Goal: Information Seeking & Learning: Learn about a topic

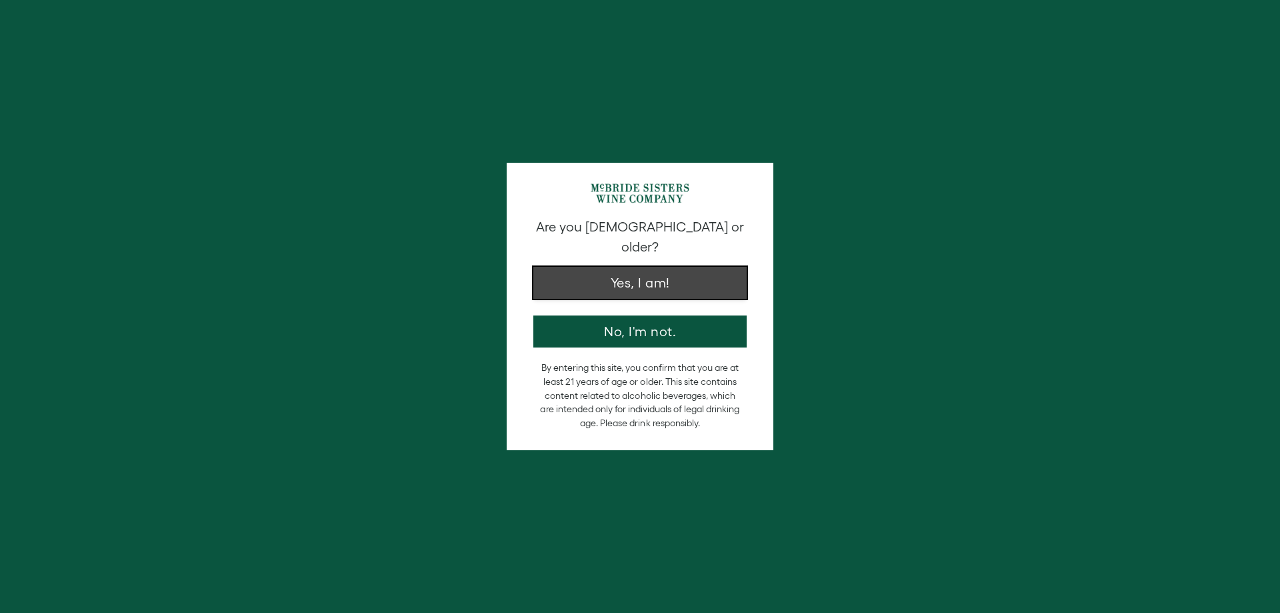
click at [657, 273] on button "Yes, I am!" at bounding box center [639, 283] width 213 height 32
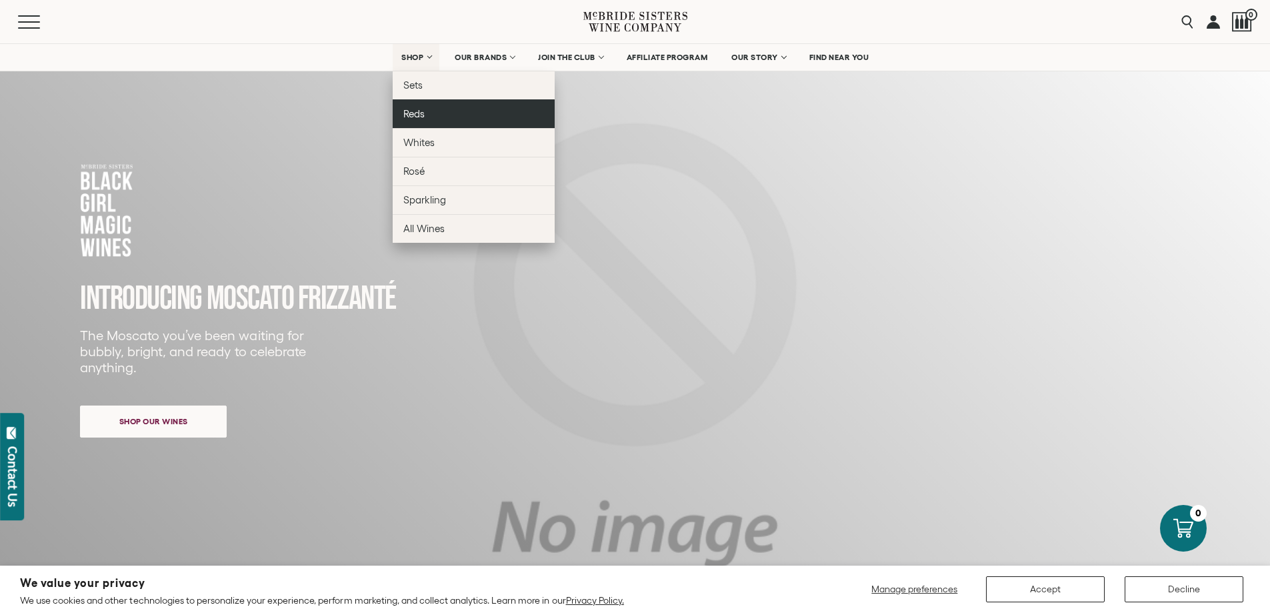
click at [407, 115] on span "Reds" at bounding box center [413, 113] width 21 height 11
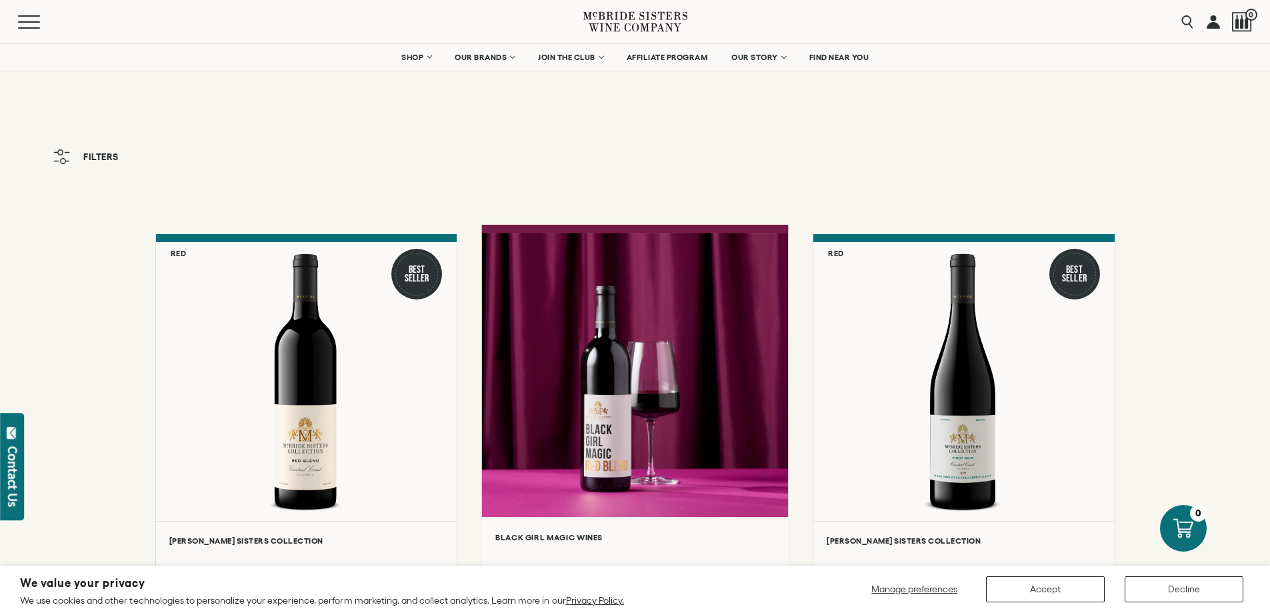
click at [623, 391] on div at bounding box center [634, 375] width 307 height 284
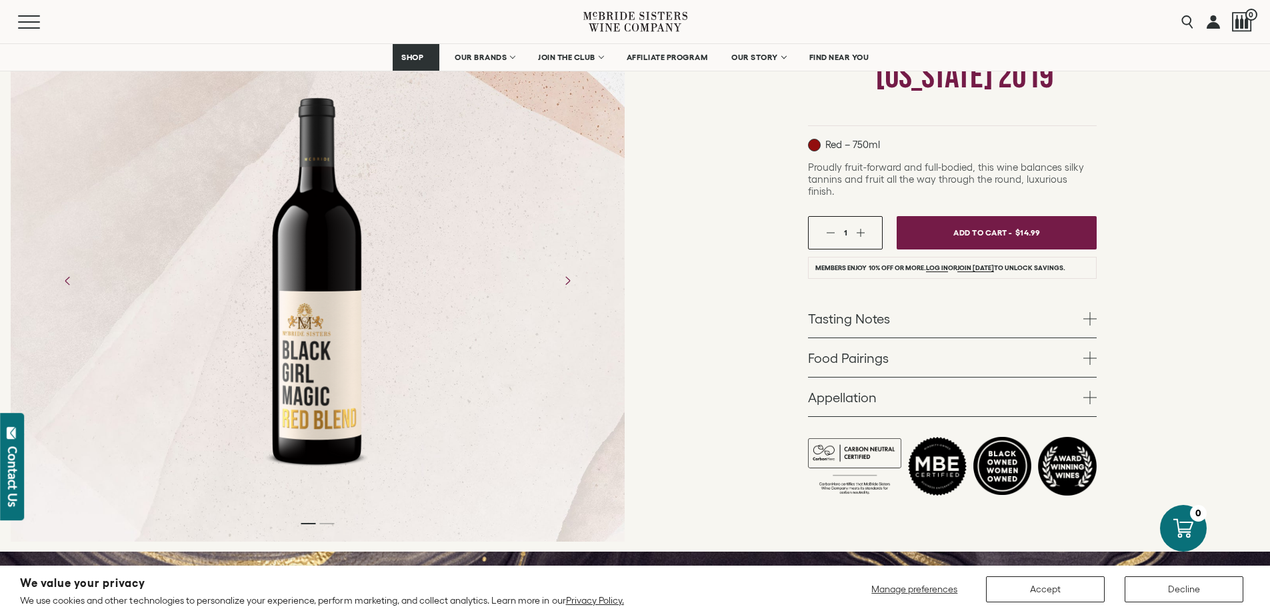
scroll to position [200, 0]
click at [973, 311] on link "Tasting Notes" at bounding box center [952, 317] width 289 height 39
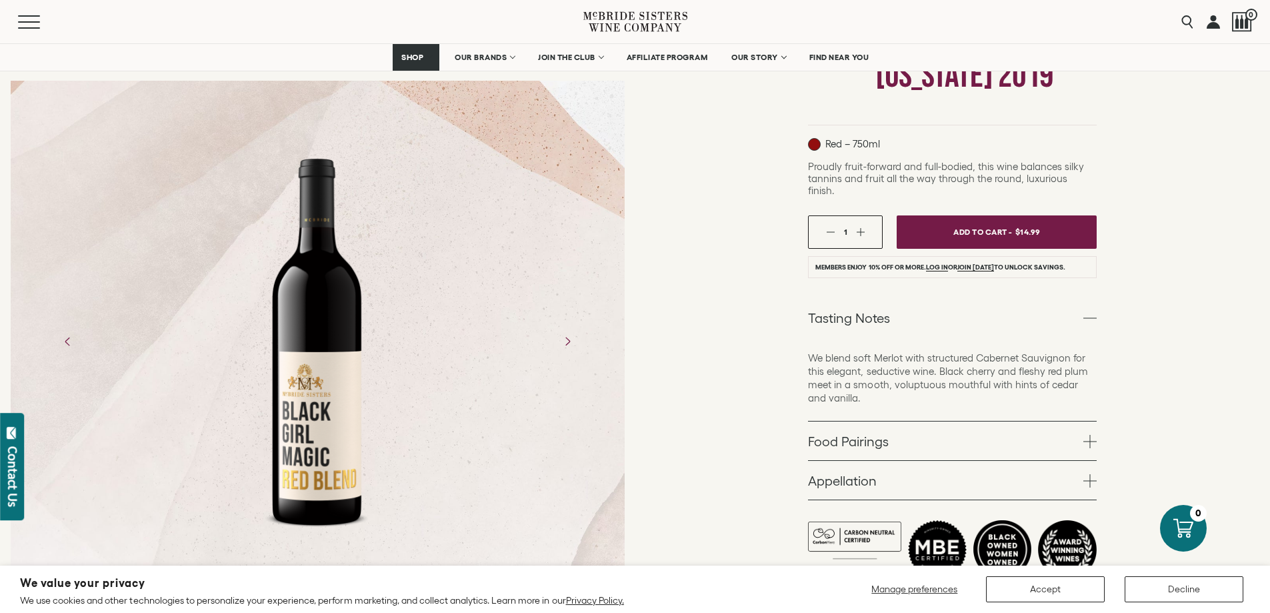
click at [973, 310] on link "Tasting Notes" at bounding box center [952, 317] width 289 height 39
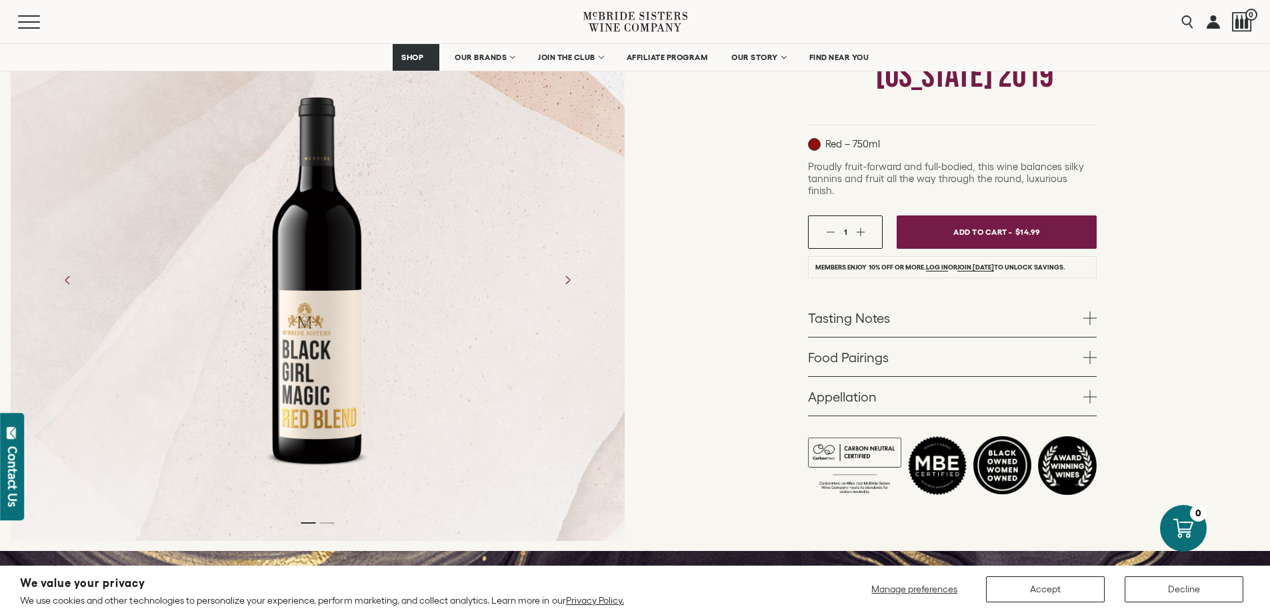
click at [951, 389] on link "Appellation" at bounding box center [952, 396] width 289 height 39
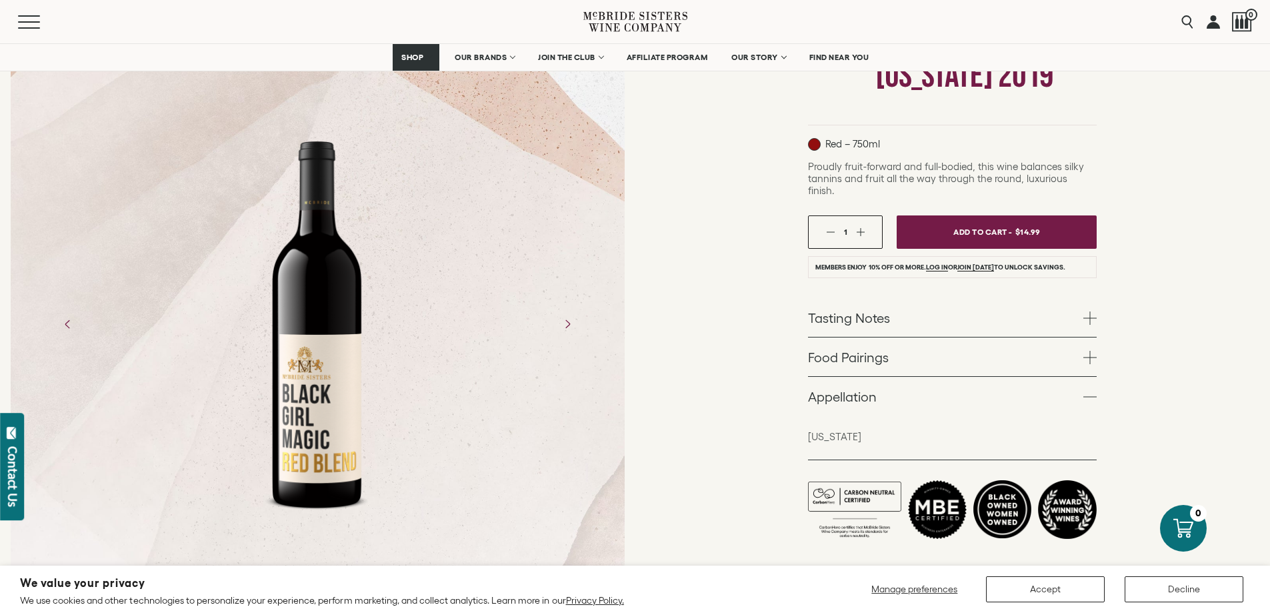
click at [950, 391] on link "Appellation" at bounding box center [952, 396] width 289 height 39
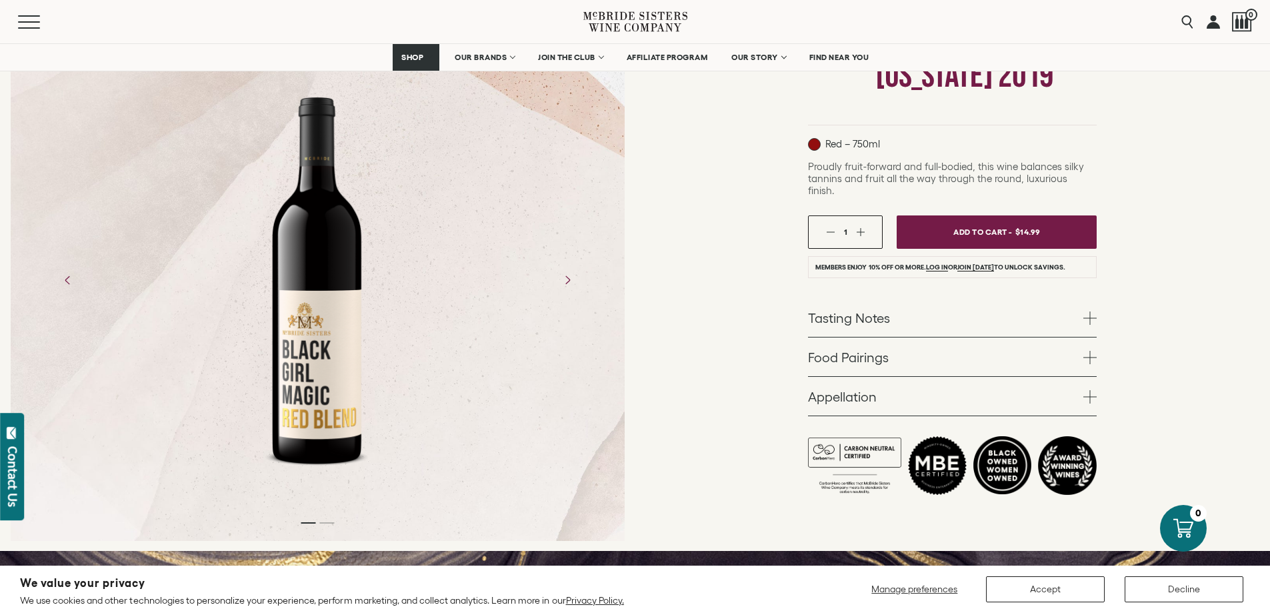
click at [929, 349] on link "Food Pairings" at bounding box center [952, 356] width 289 height 39
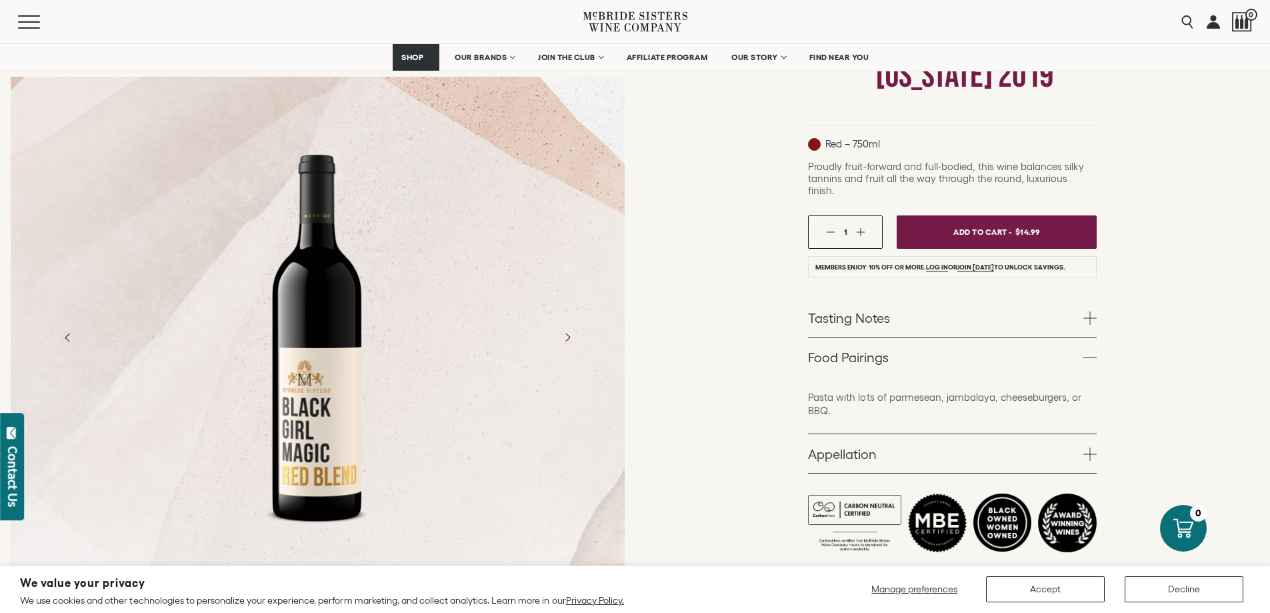
click at [927, 343] on link "Food Pairings" at bounding box center [952, 356] width 289 height 39
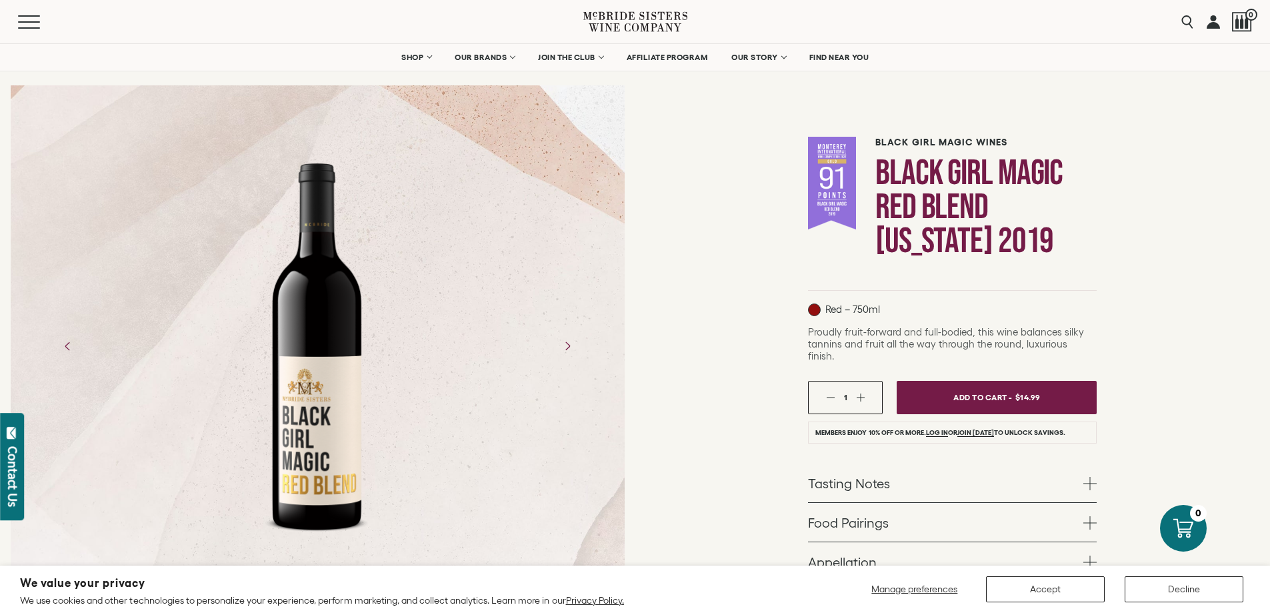
scroll to position [67, 0]
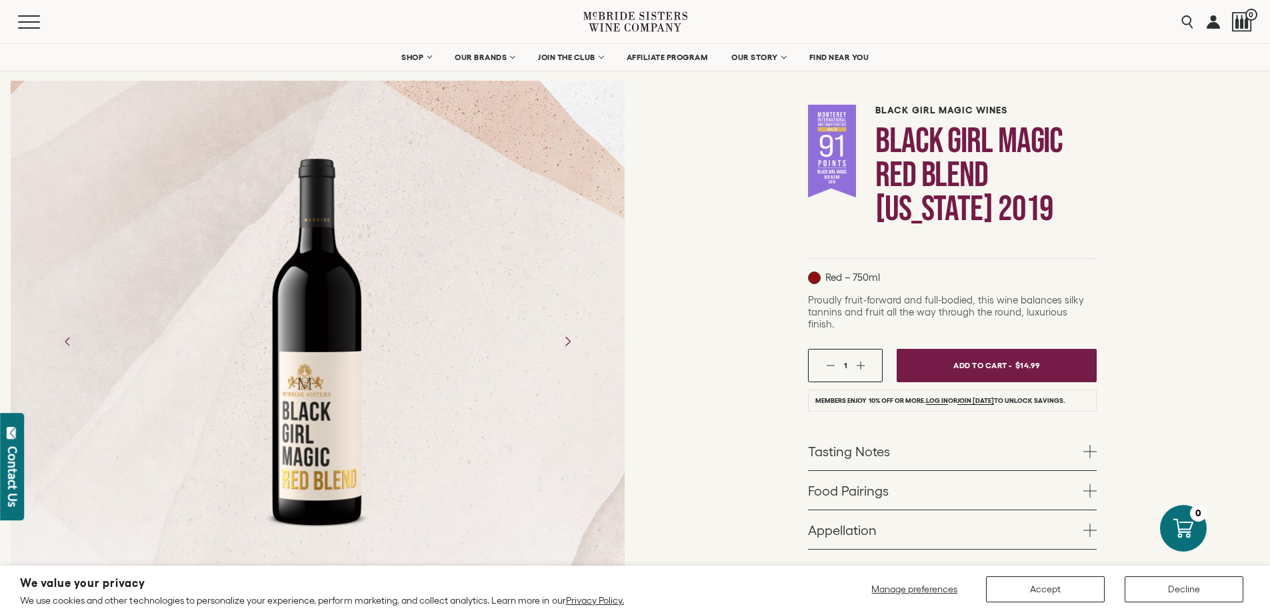
click at [565, 346] on icon "Next" at bounding box center [566, 340] width 23 height 23
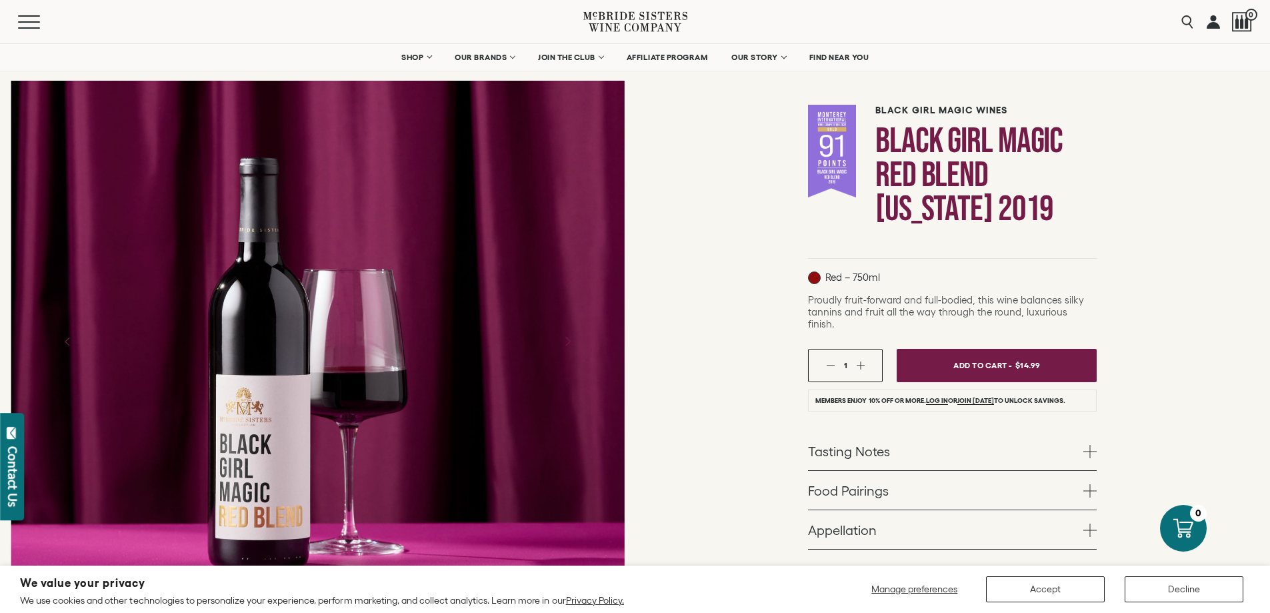
click at [565, 344] on icon "Next" at bounding box center [566, 340] width 23 height 23
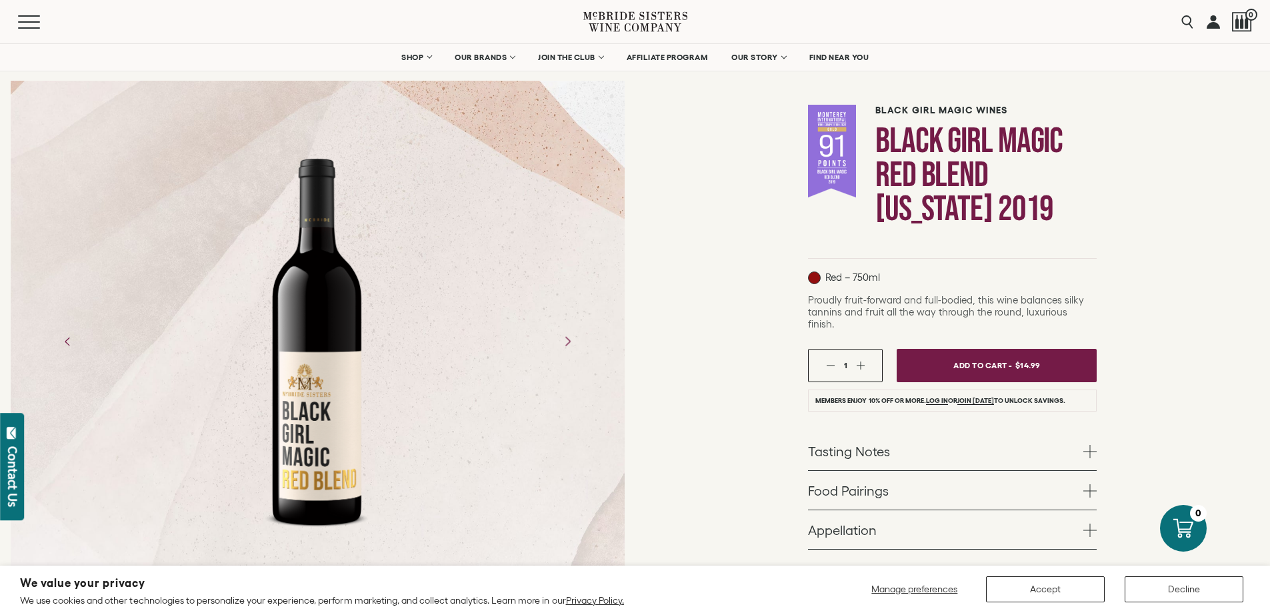
click at [565, 343] on icon "Next" at bounding box center [566, 340] width 23 height 23
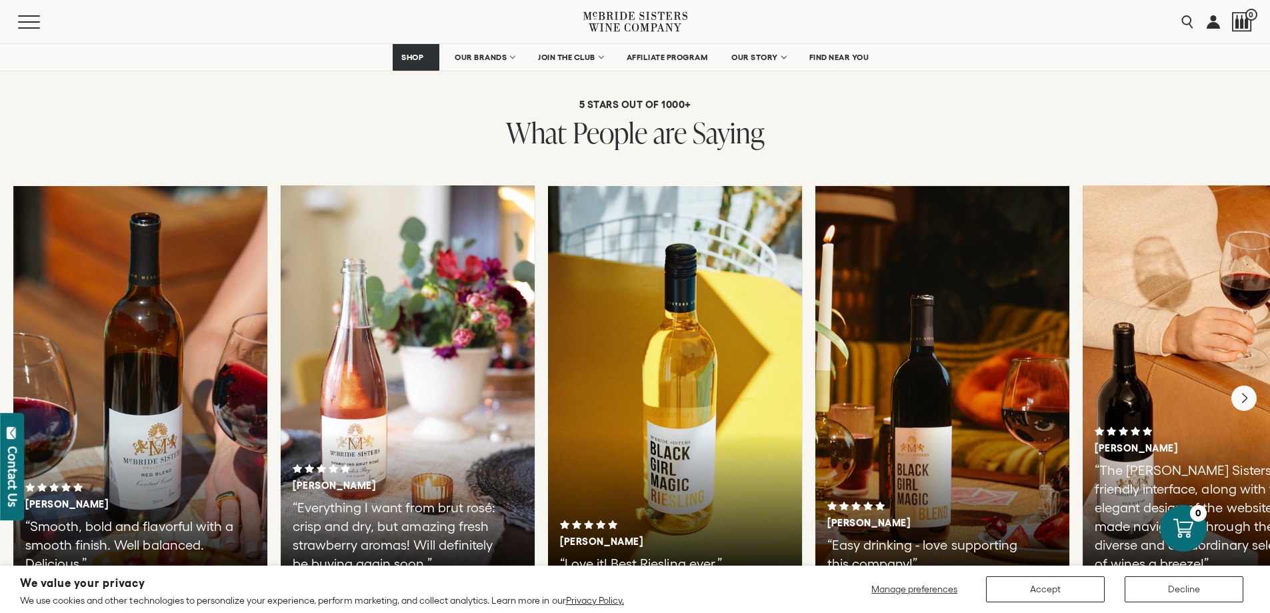
scroll to position [3066, 0]
